Goal: Transaction & Acquisition: Purchase product/service

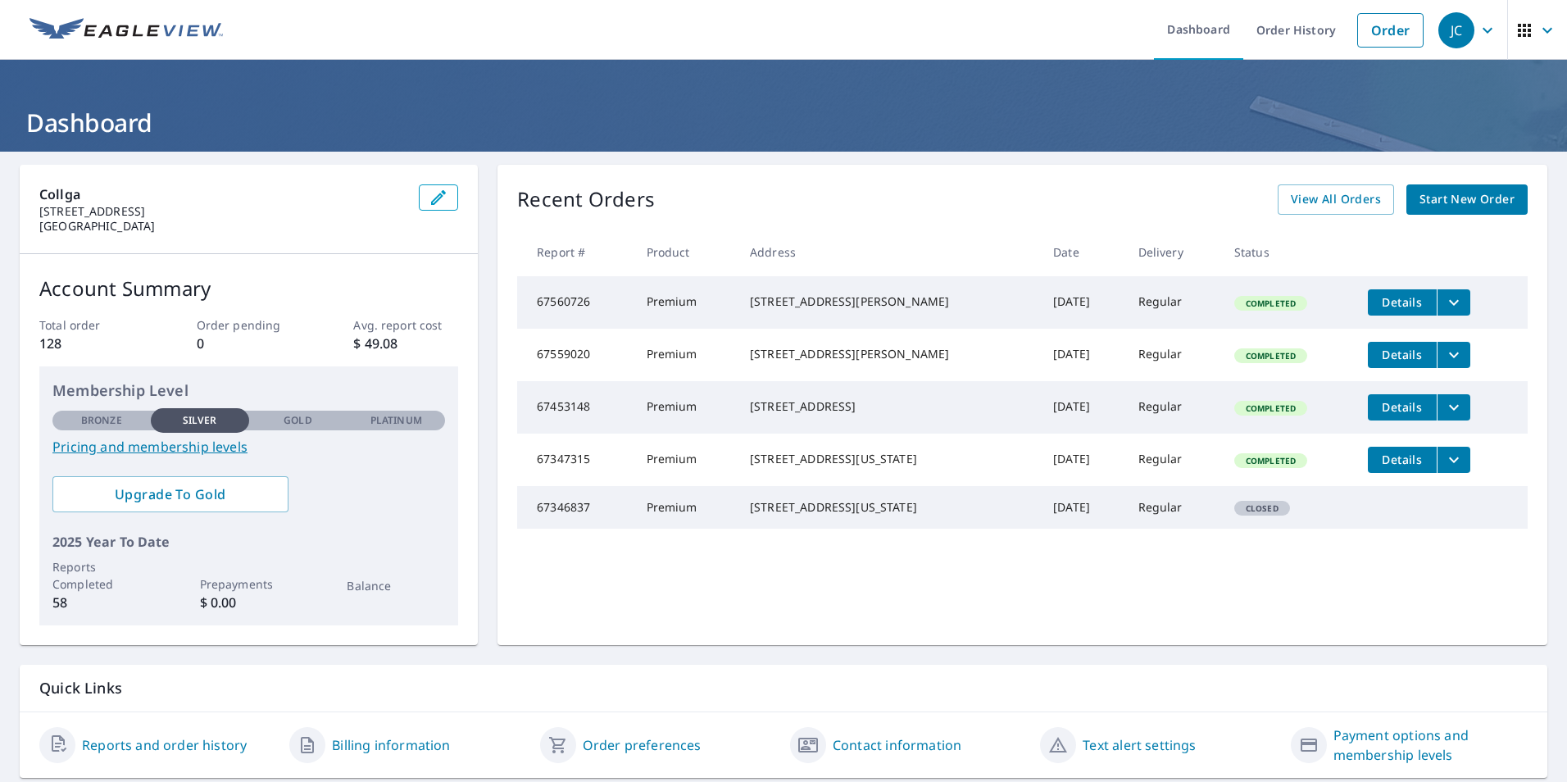
click at [1433, 216] on div "Recent Orders View All Orders Start New Order Report # Product Address Date Del…" at bounding box center [1022, 405] width 1050 height 480
click at [1427, 205] on span "Start New Order" at bounding box center [1466, 199] width 95 height 20
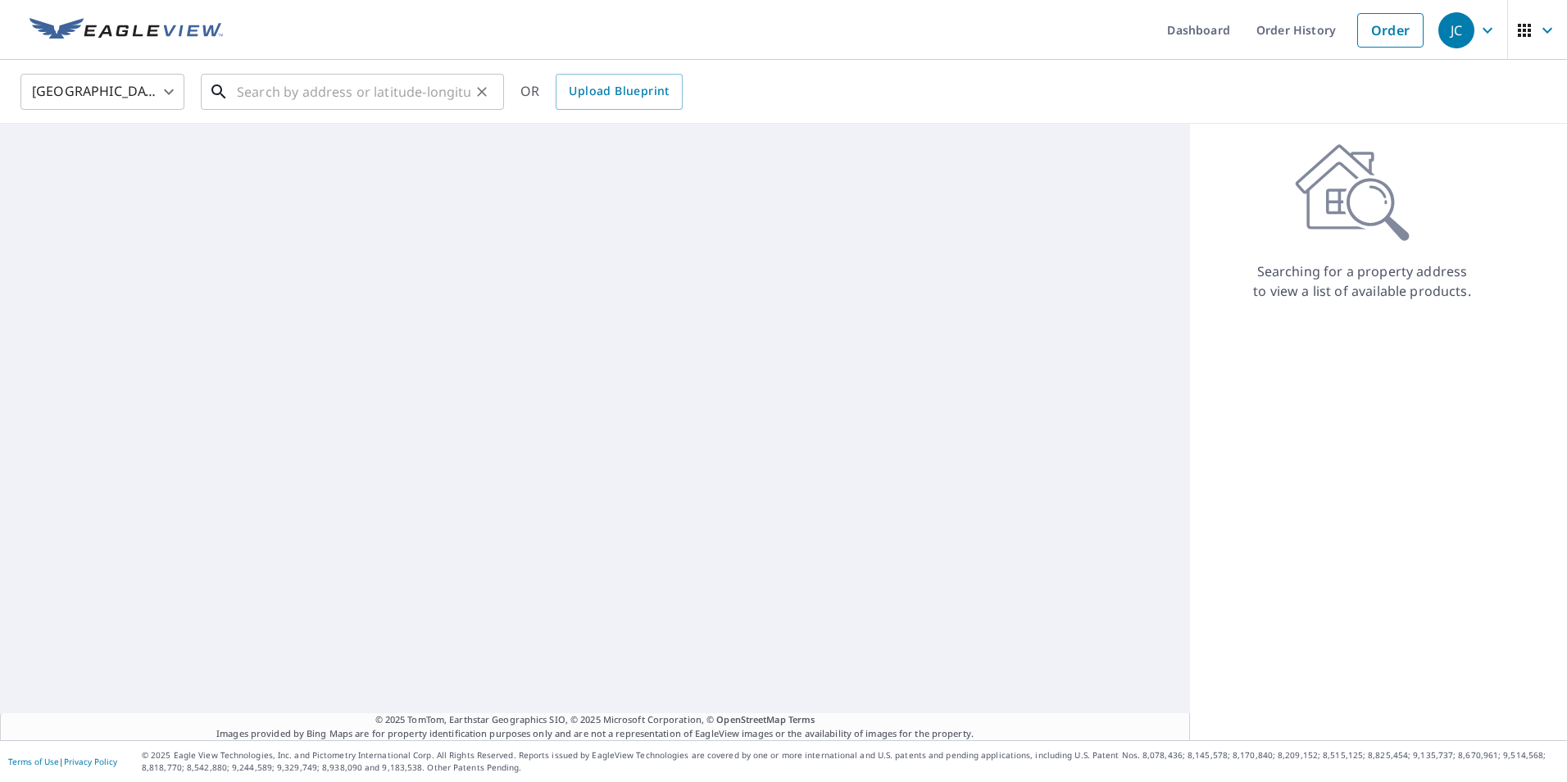
click at [400, 103] on input "text" at bounding box center [354, 92] width 234 height 46
paste input "[STREET_ADDRESS][PERSON_NAME]"
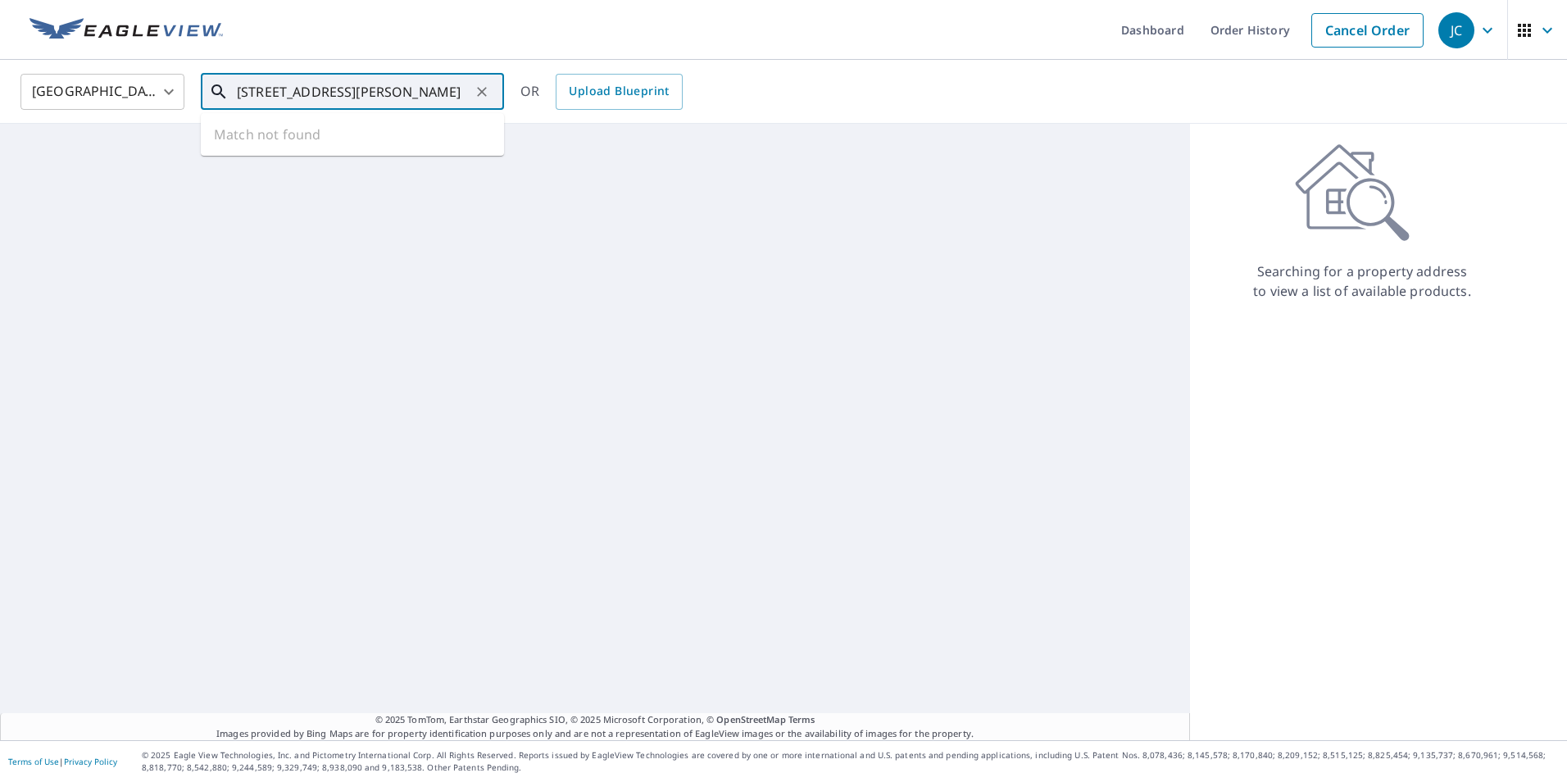
scroll to position [0, 19]
click at [348, 159] on p "[GEOGRAPHIC_DATA]" at bounding box center [362, 157] width 257 height 16
type input "[STREET_ADDRESS][PERSON_NAME]"
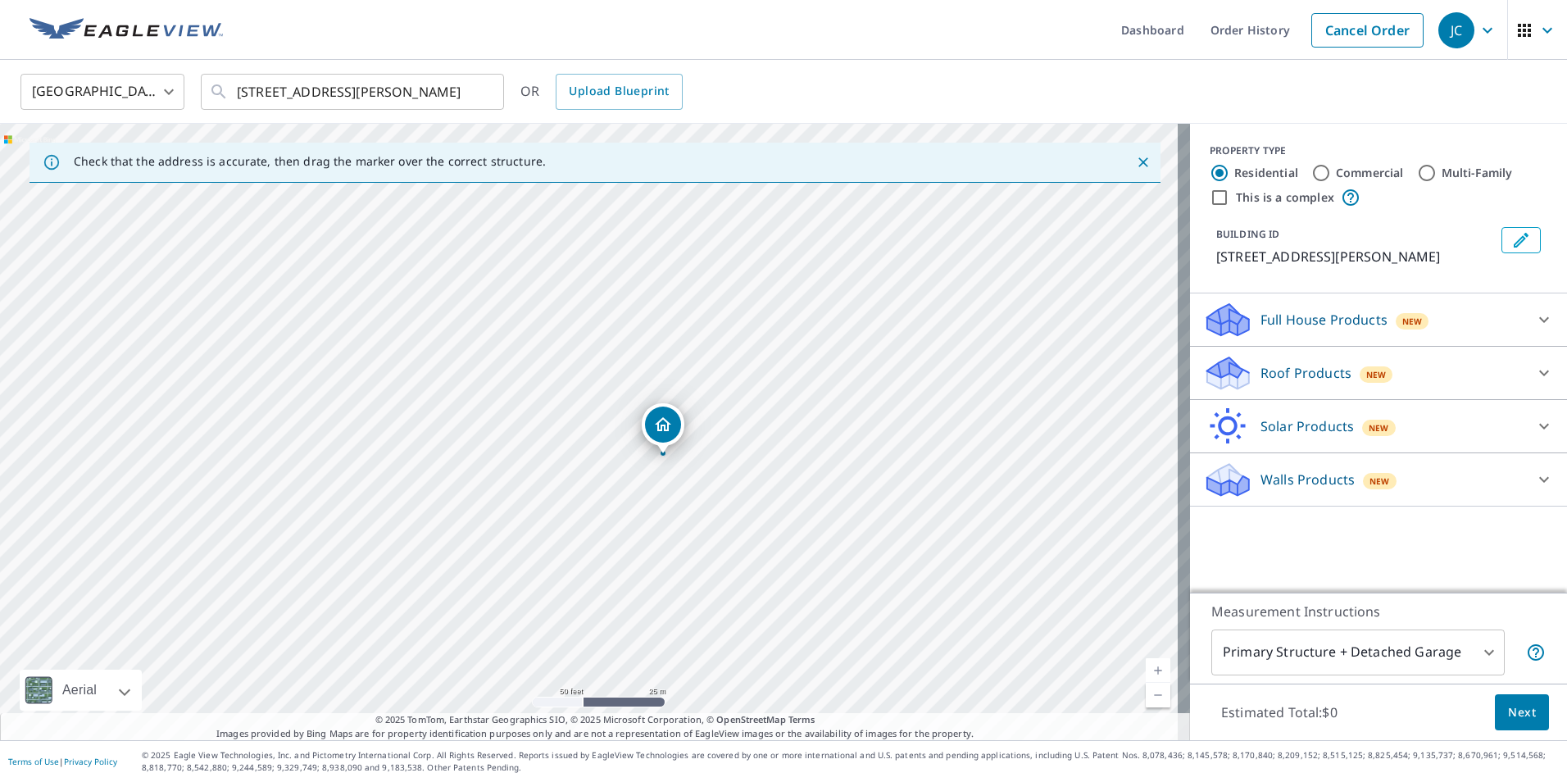
drag, startPoint x: 566, startPoint y: 262, endPoint x: 698, endPoint y: 488, distance: 261.8
click at [698, 488] on div "[STREET_ADDRESS][PERSON_NAME]" at bounding box center [595, 432] width 1190 height 616
drag, startPoint x: 544, startPoint y: 479, endPoint x: 679, endPoint y: 456, distance: 136.5
click at [679, 456] on div "[STREET_ADDRESS][PERSON_NAME]" at bounding box center [595, 432] width 1190 height 616
click at [1260, 370] on p "Roof Products" at bounding box center [1305, 373] width 91 height 20
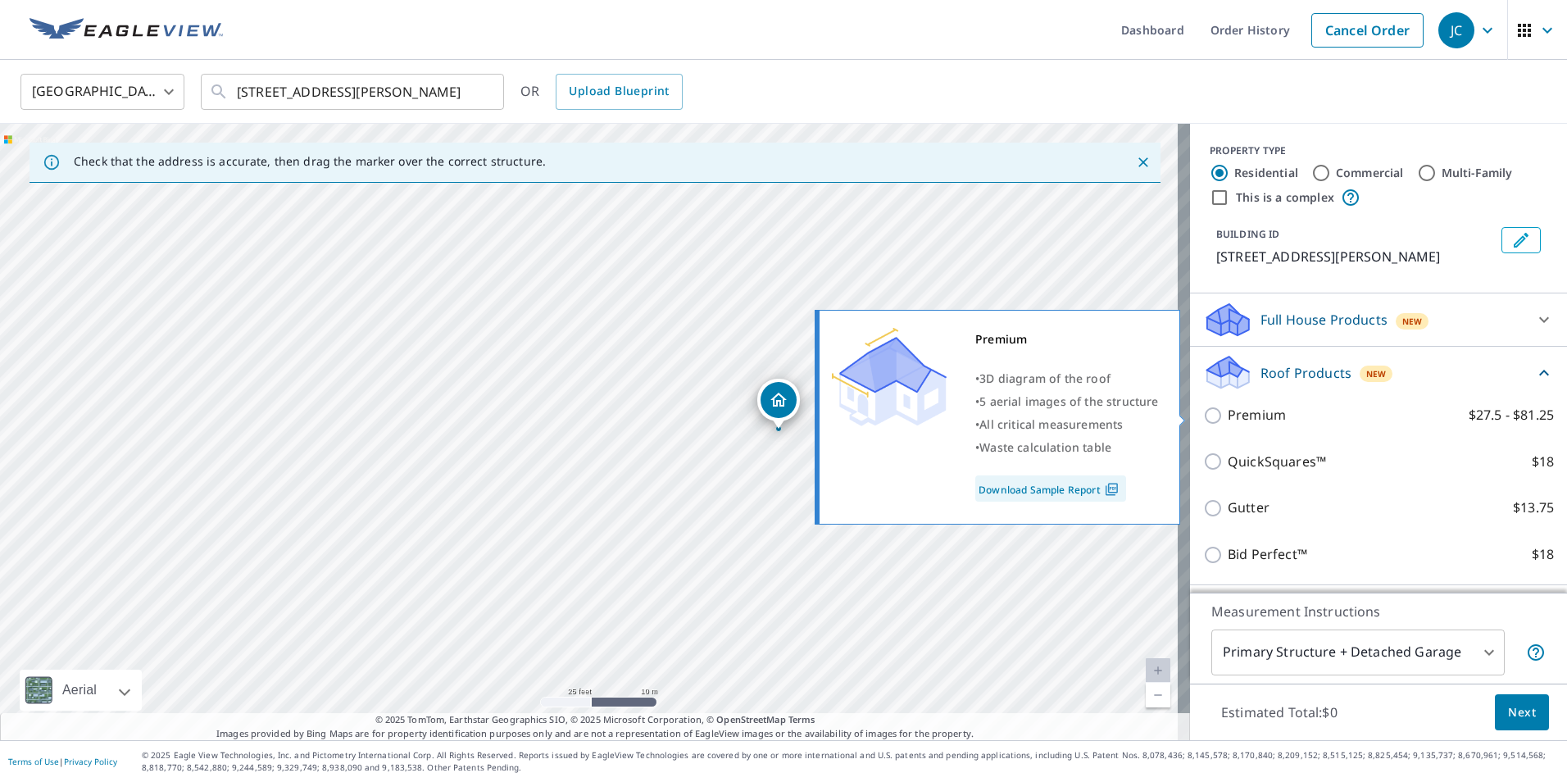
click at [1203, 421] on input "Premium $27.5 - $81.25" at bounding box center [1215, 416] width 25 height 20
checkbox input "true"
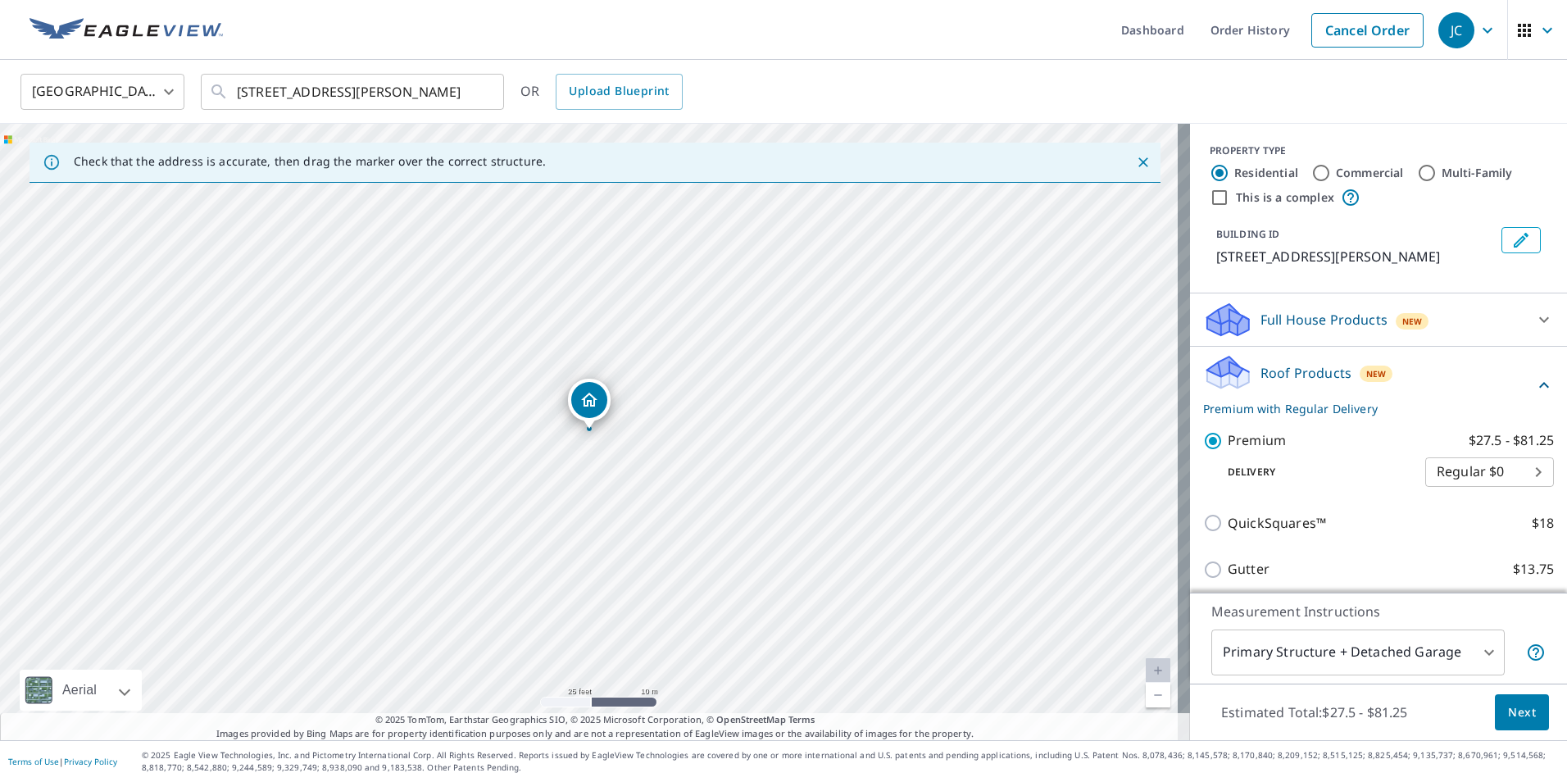
click at [1508, 713] on span "Next" at bounding box center [1522, 712] width 28 height 20
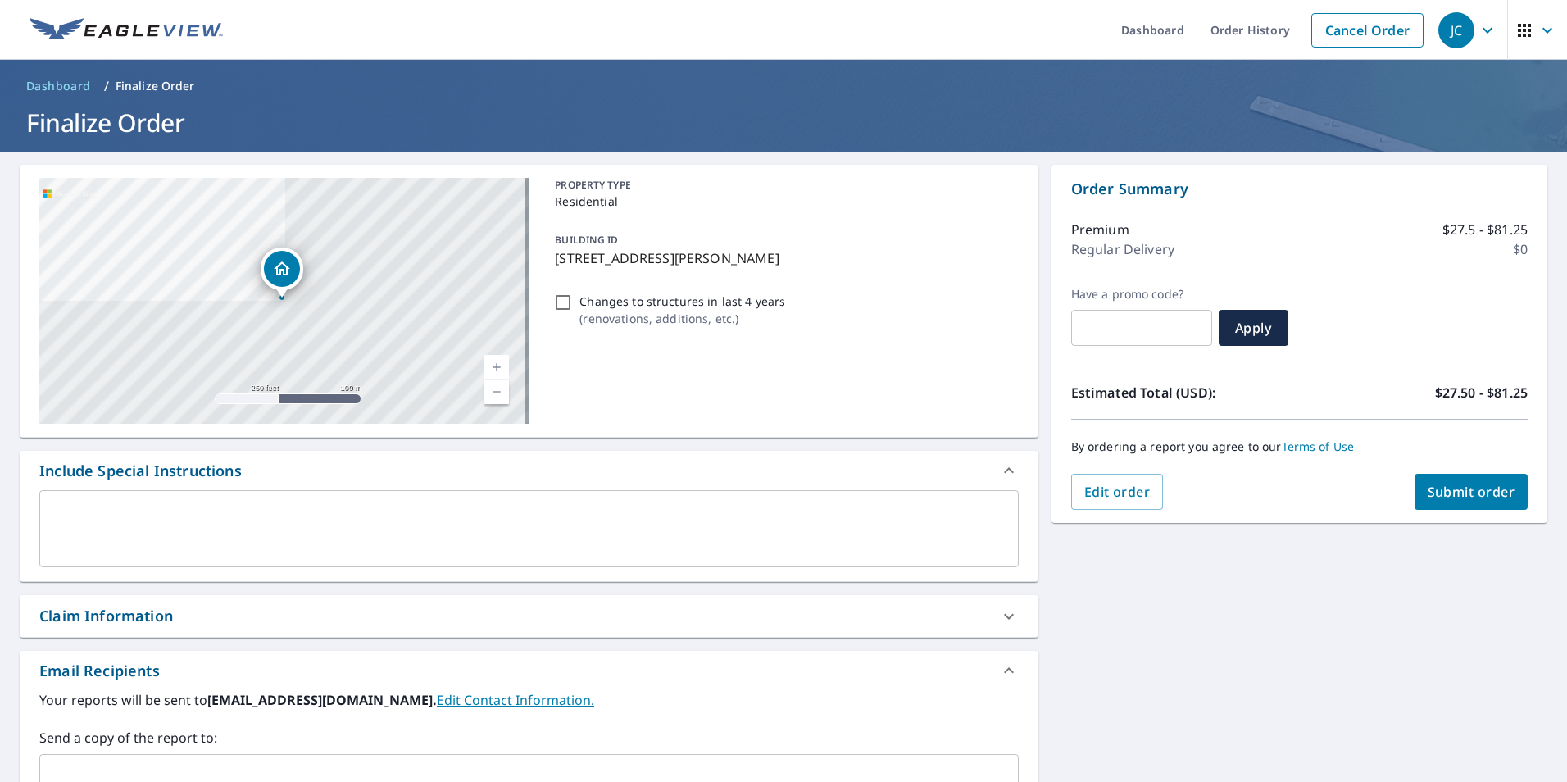
click at [1449, 502] on button "Submit order" at bounding box center [1471, 492] width 114 height 36
